Goal: Task Accomplishment & Management: Use online tool/utility

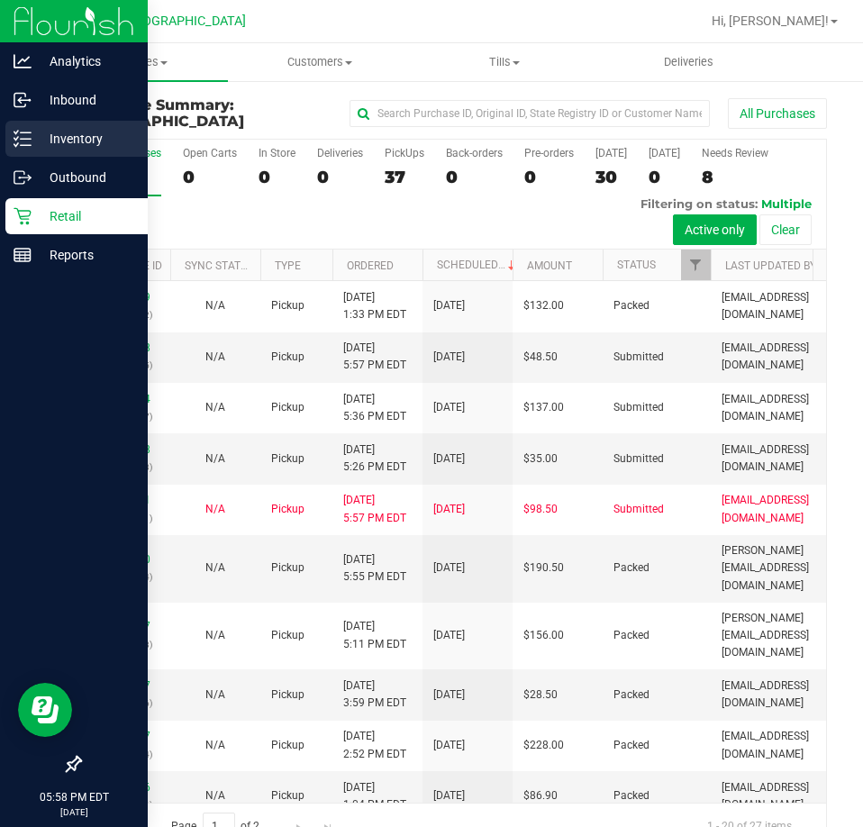
click at [28, 130] on icon at bounding box center [23, 139] width 18 height 18
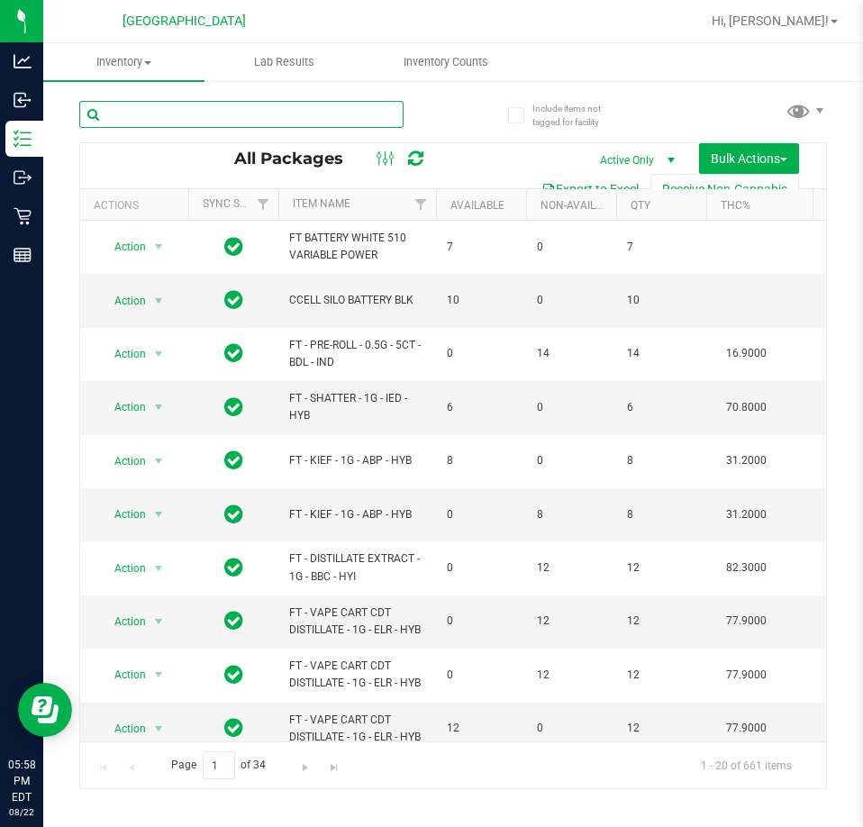
click at [307, 113] on input "text" at bounding box center [241, 114] width 324 height 27
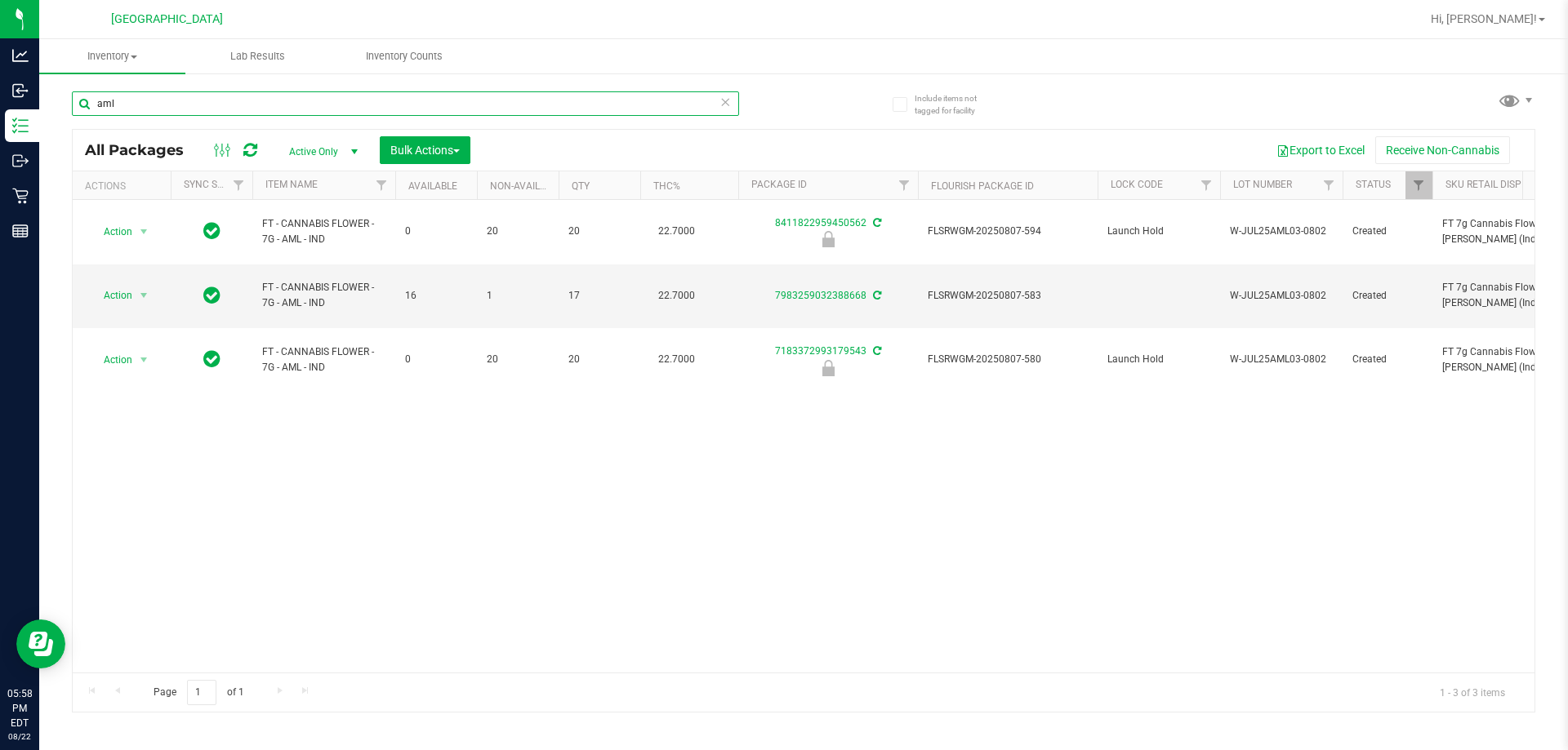
click at [387, 105] on input "aml" at bounding box center [405, 103] width 667 height 24
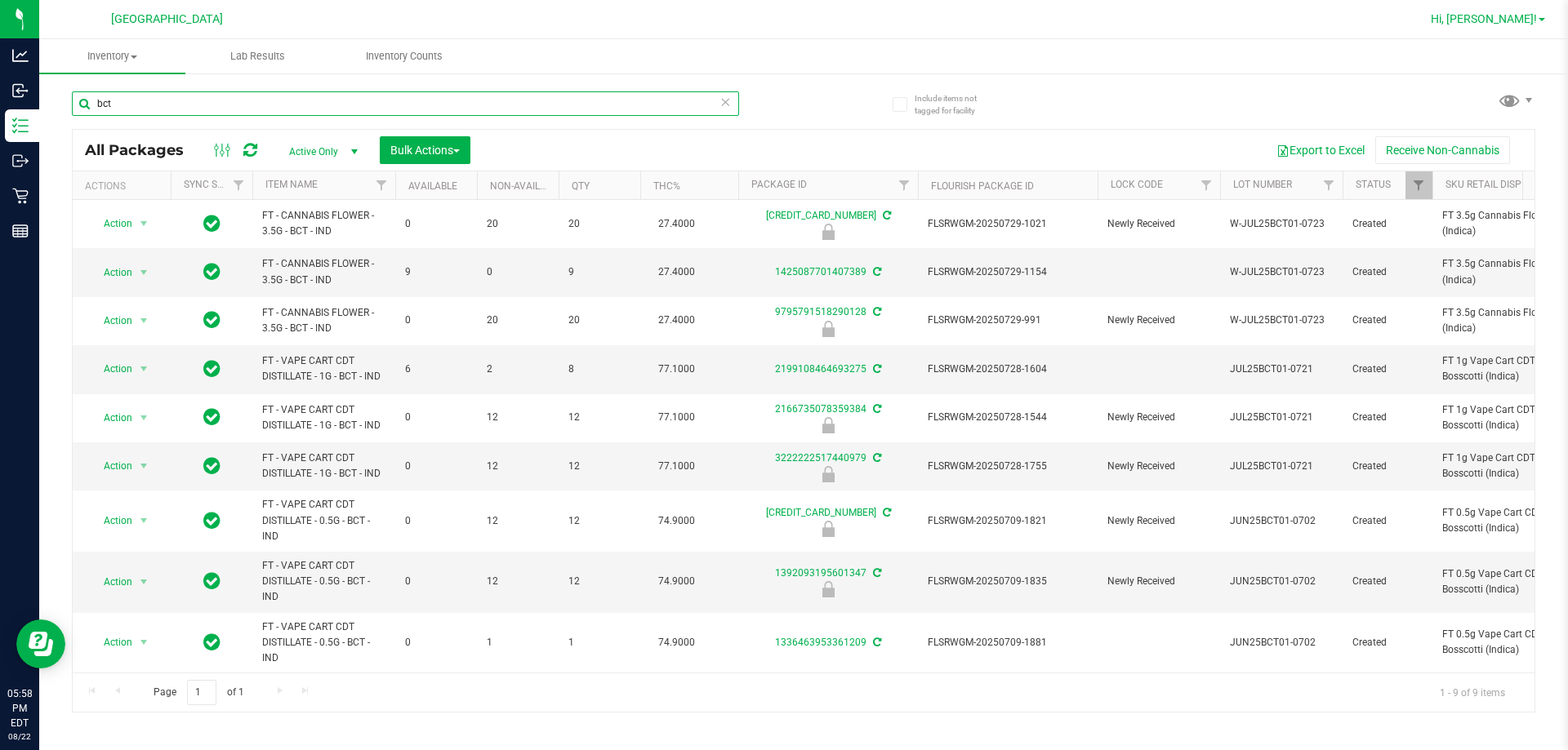
type input "bct"
click at [781, 23] on link "Hi, [PERSON_NAME]!" at bounding box center [1488, 19] width 128 height 17
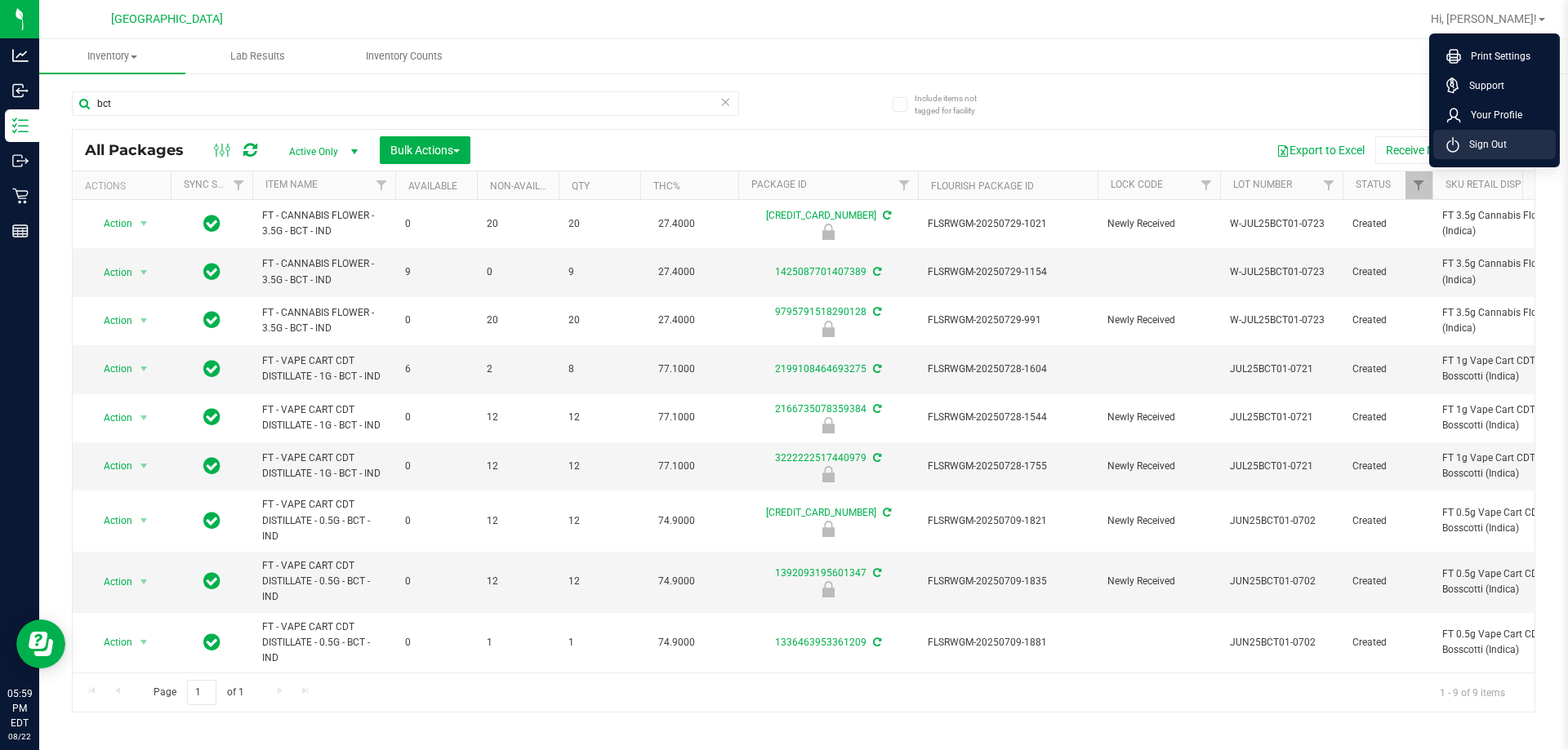
click at [781, 150] on li "Sign Out" at bounding box center [1495, 144] width 122 height 29
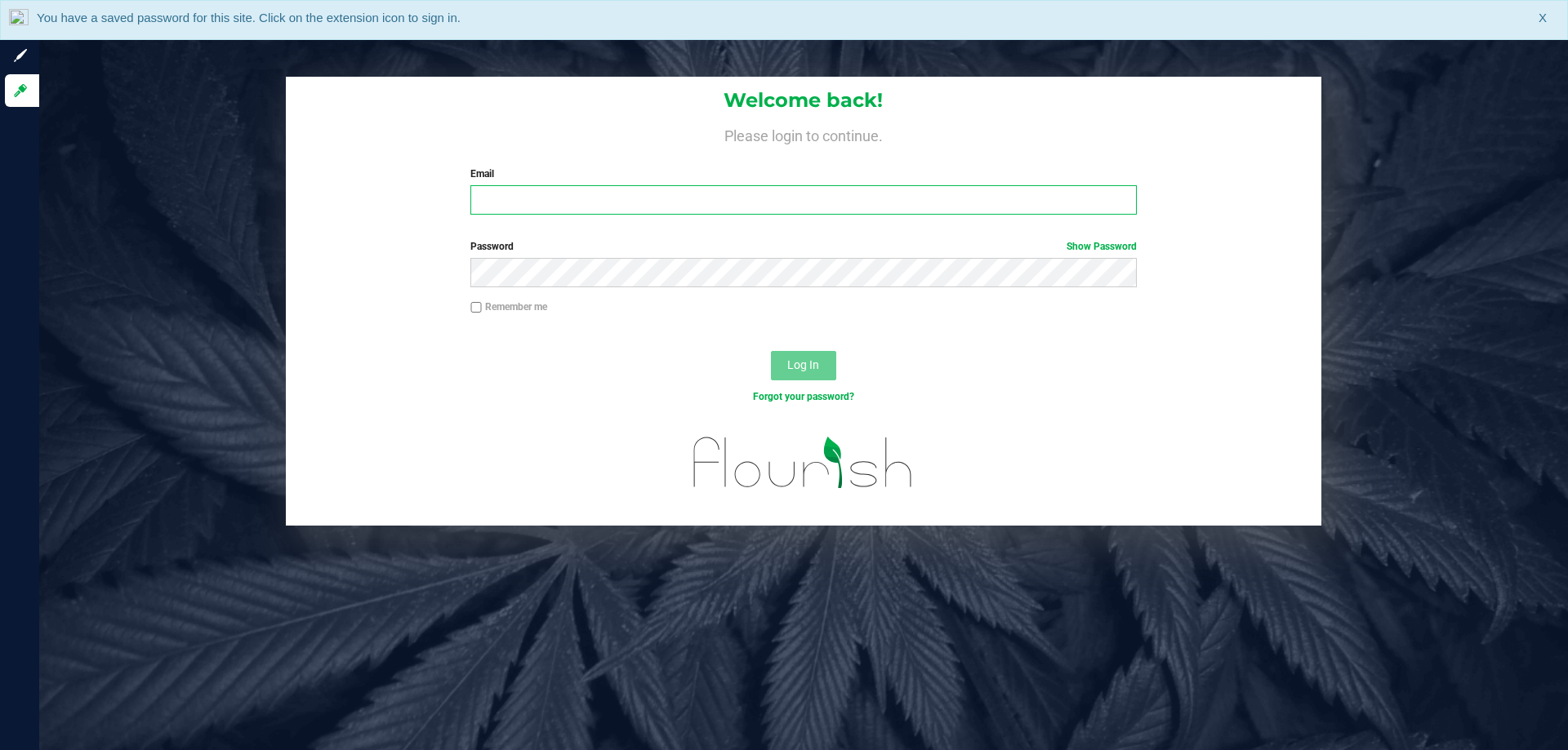
click at [781, 191] on input "Email" at bounding box center [803, 200] width 666 height 29
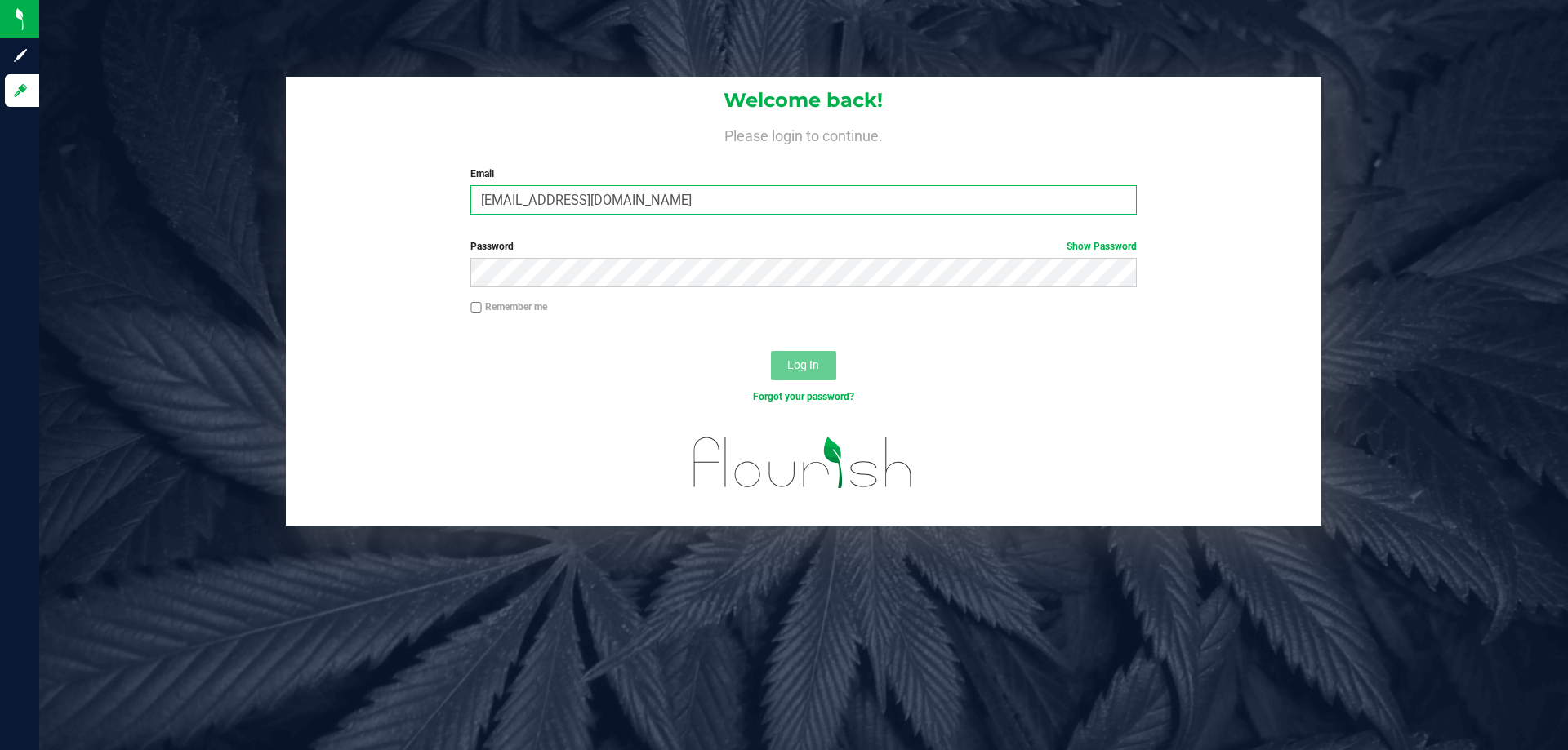
type input "[EMAIL_ADDRESS][DOMAIN_NAME]"
click at [771, 351] on button "Log In" at bounding box center [804, 366] width 65 height 29
